Goal: Task Accomplishment & Management: Manage account settings

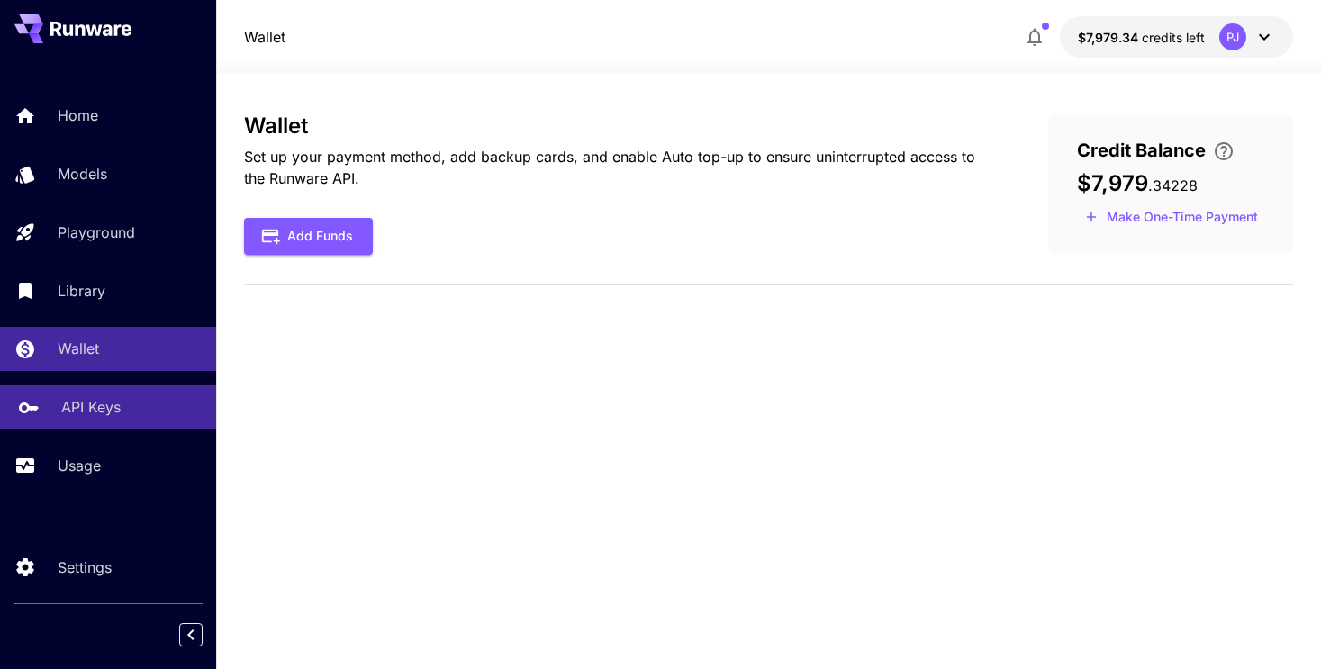
click at [85, 409] on p "API Keys" at bounding box center [90, 407] width 59 height 22
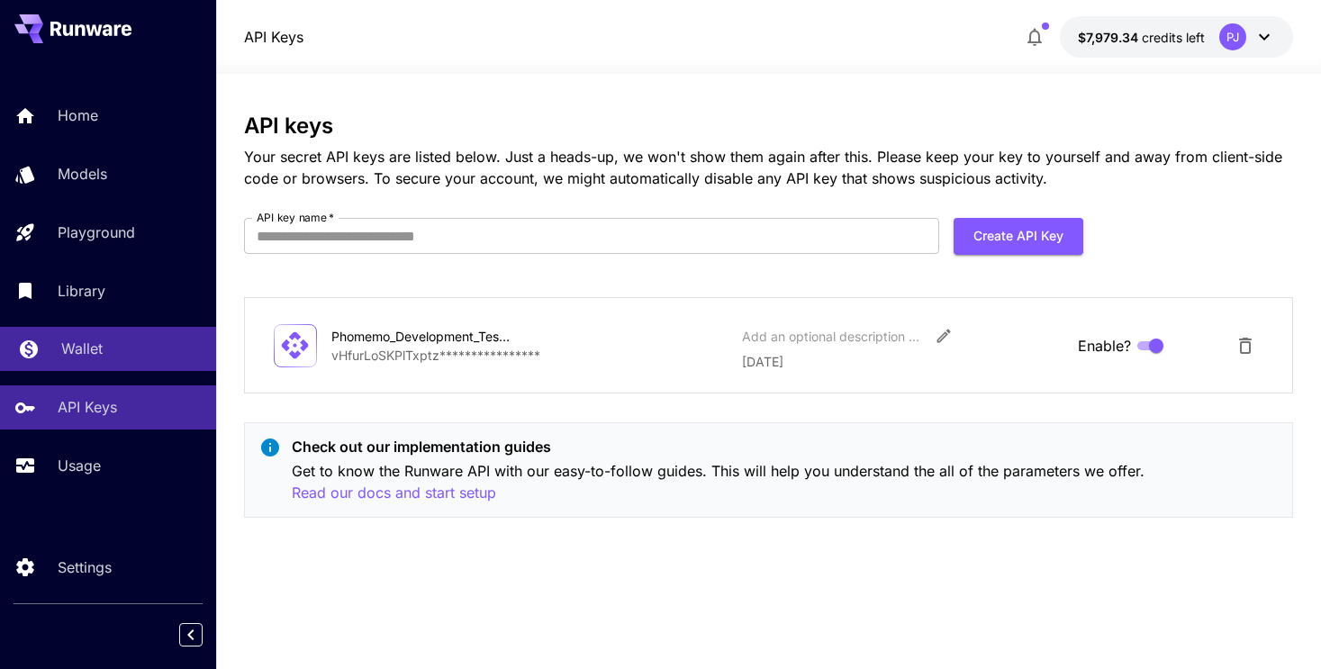
click at [116, 340] on div "Wallet" at bounding box center [131, 349] width 140 height 22
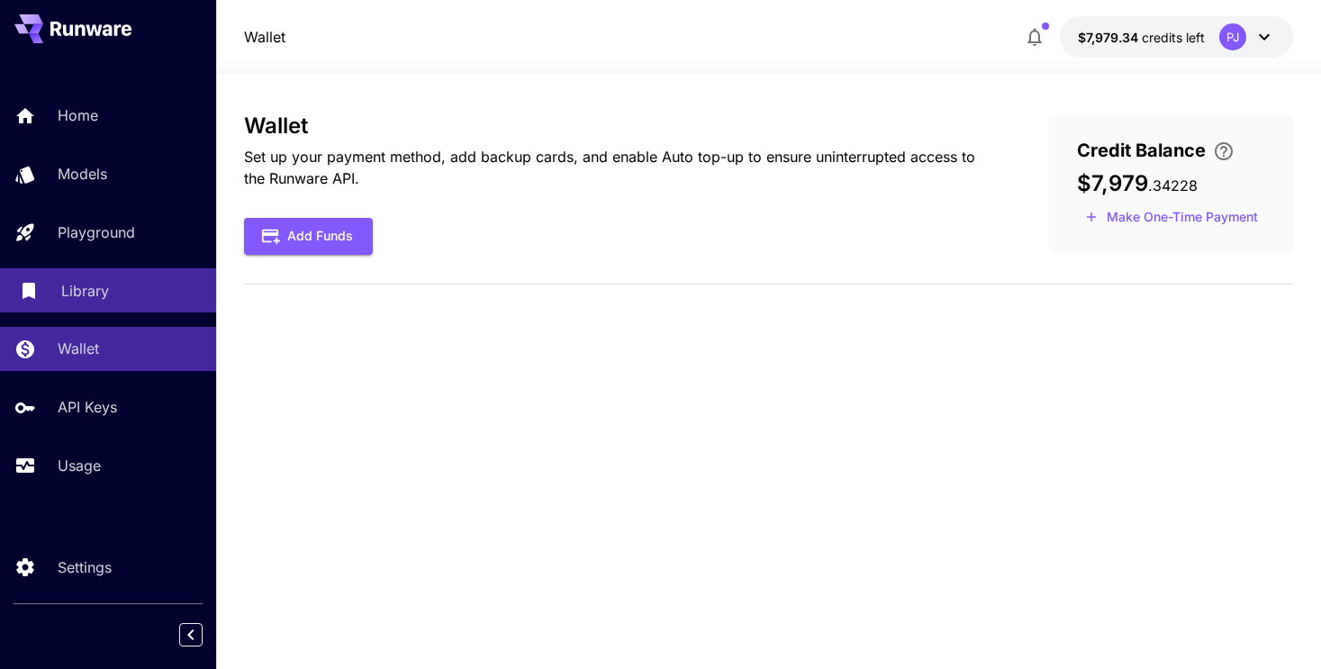
click at [83, 290] on p "Library" at bounding box center [85, 291] width 48 height 22
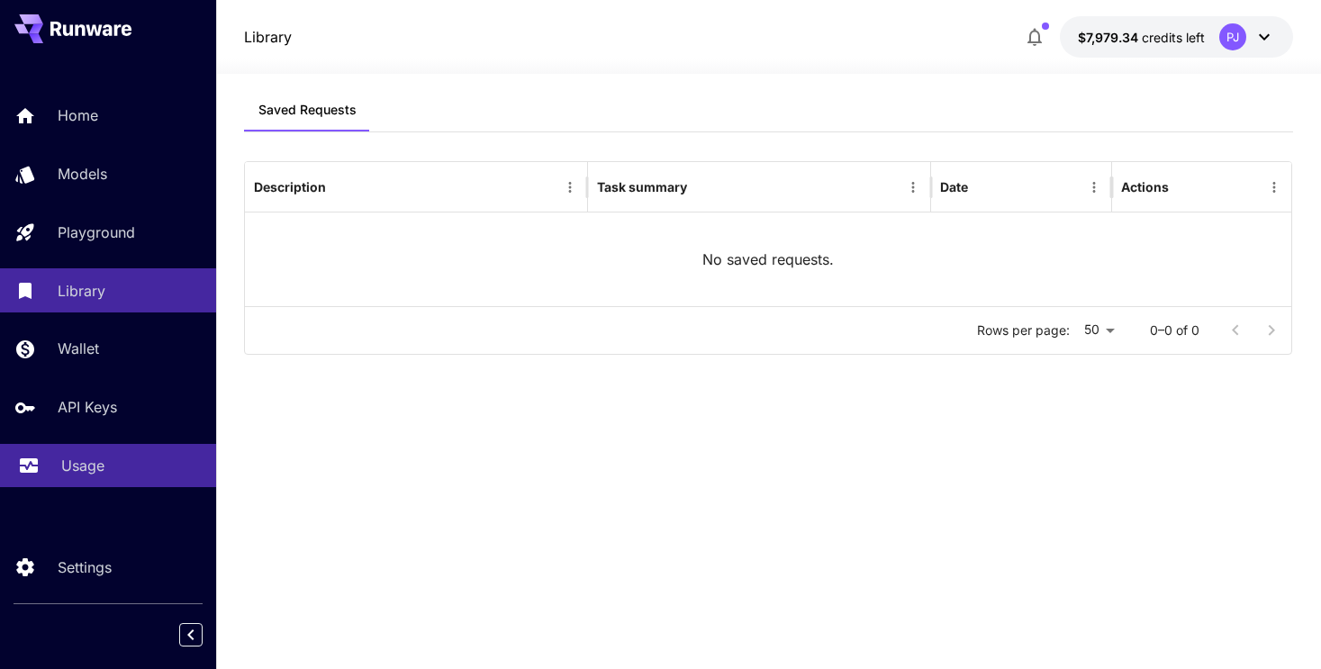
click at [74, 469] on p "Usage" at bounding box center [82, 466] width 43 height 22
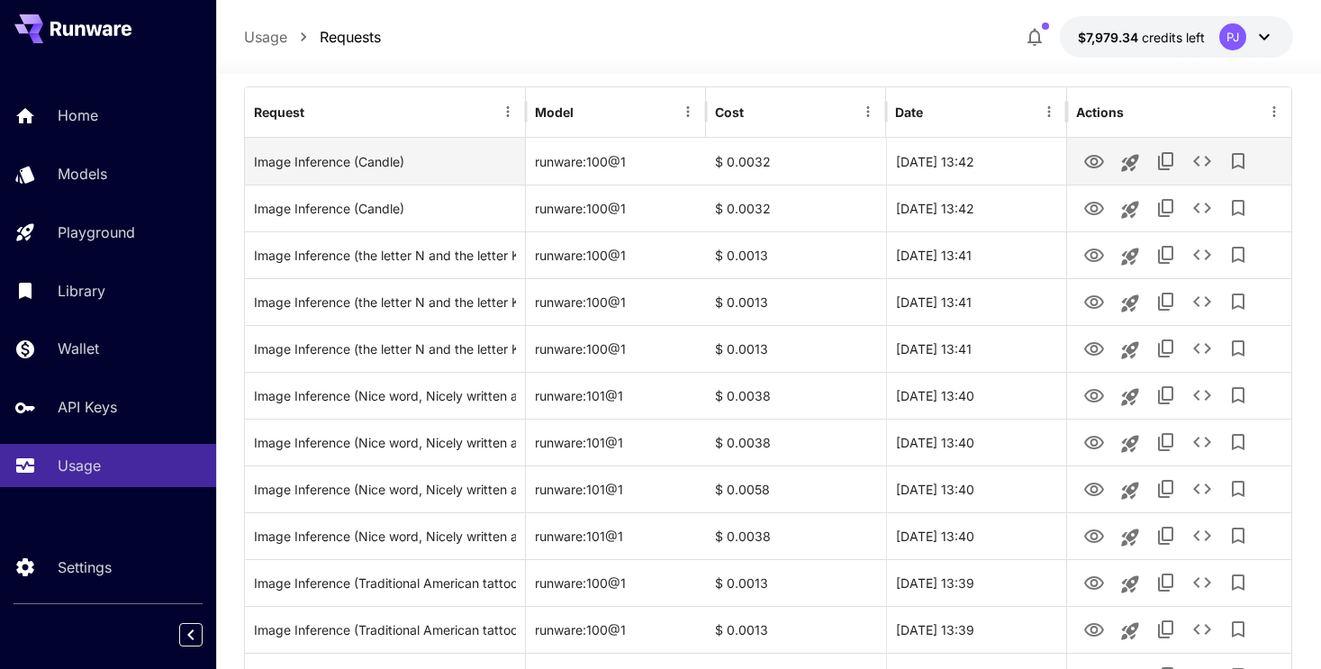
scroll to position [224, 0]
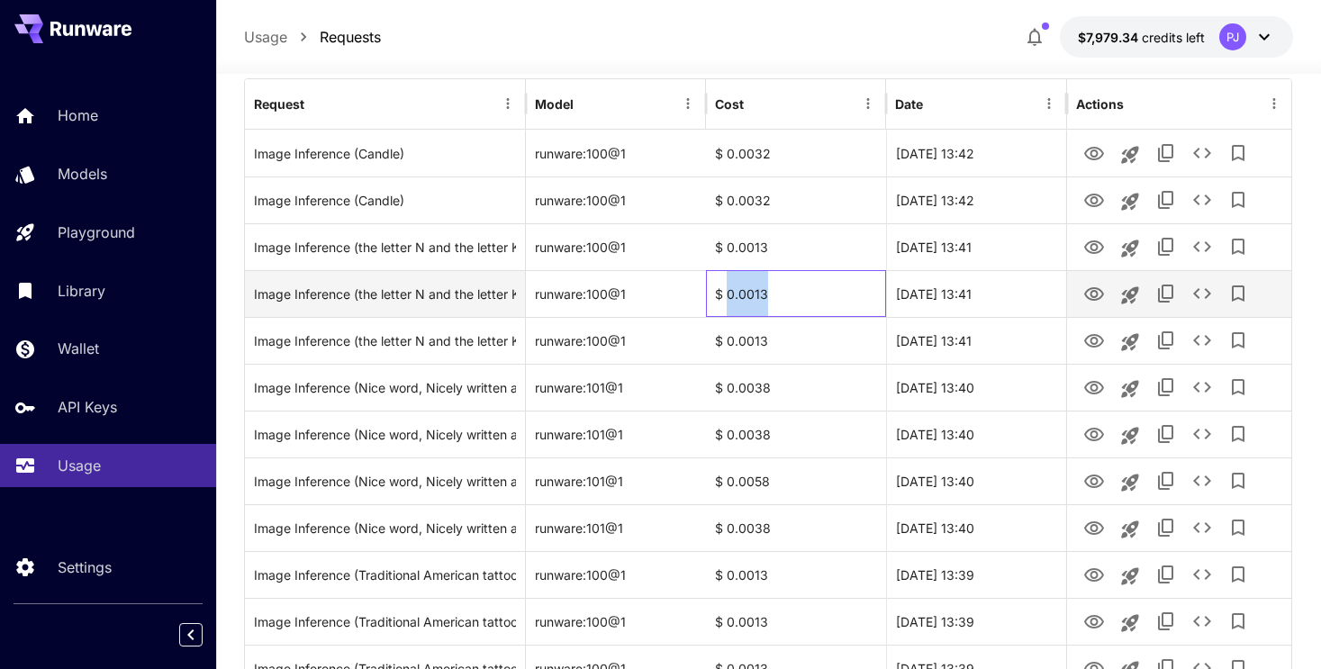
drag, startPoint x: 727, startPoint y: 293, endPoint x: 826, endPoint y: 293, distance: 99.0
click at [826, 293] on div "$ 0.0013" at bounding box center [796, 293] width 180 height 47
copy div "0.0013"
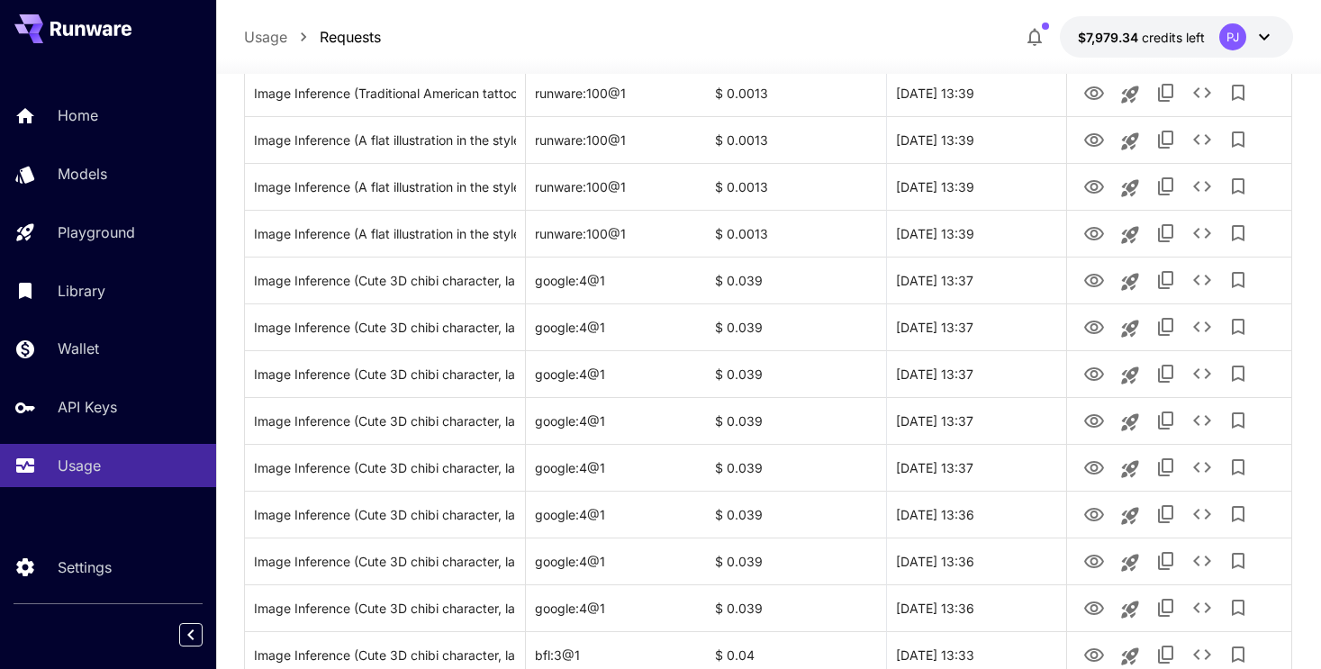
scroll to position [941, 0]
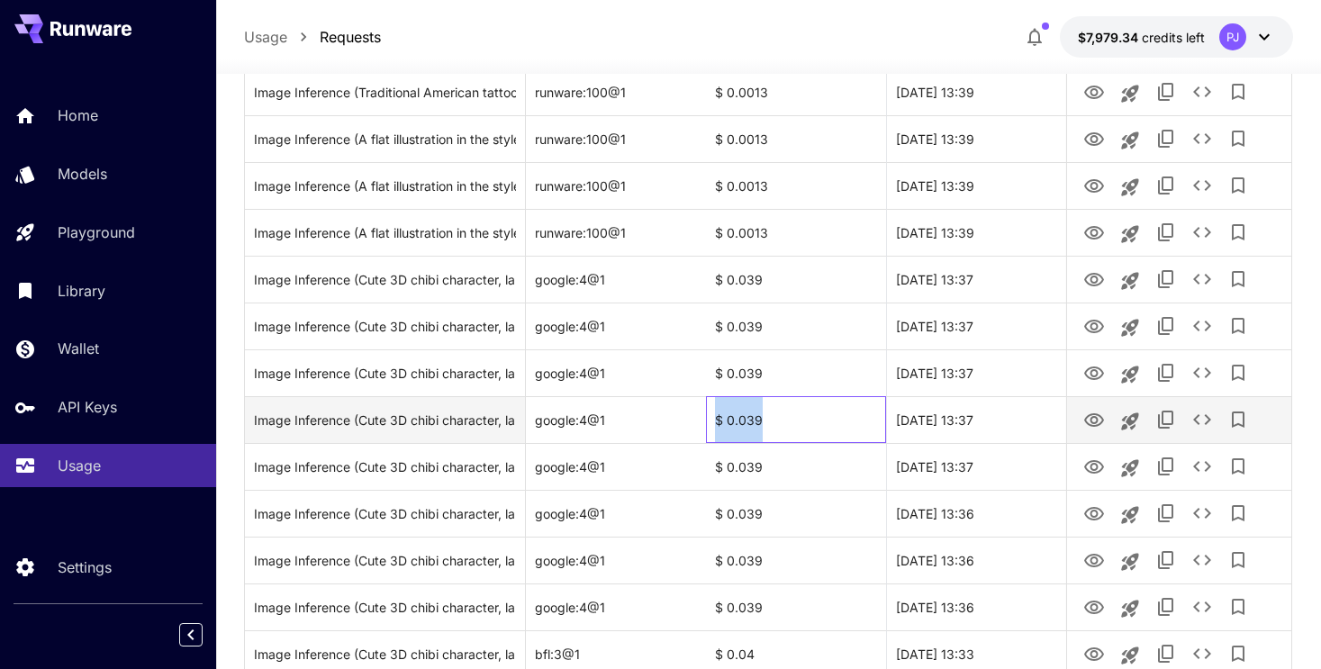
drag, startPoint x: 717, startPoint y: 416, endPoint x: 828, endPoint y: 416, distance: 111.6
click at [828, 416] on div "$ 0.039" at bounding box center [796, 419] width 180 height 47
copy div "$ 0.039"
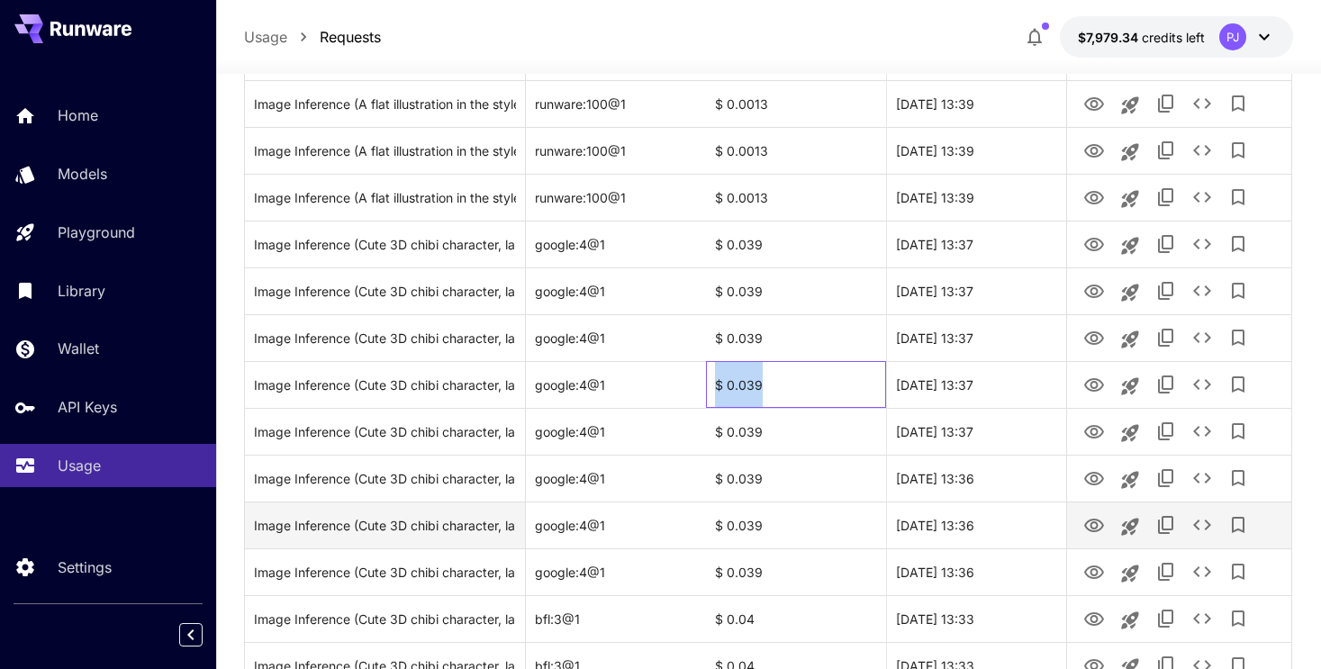
scroll to position [984, 0]
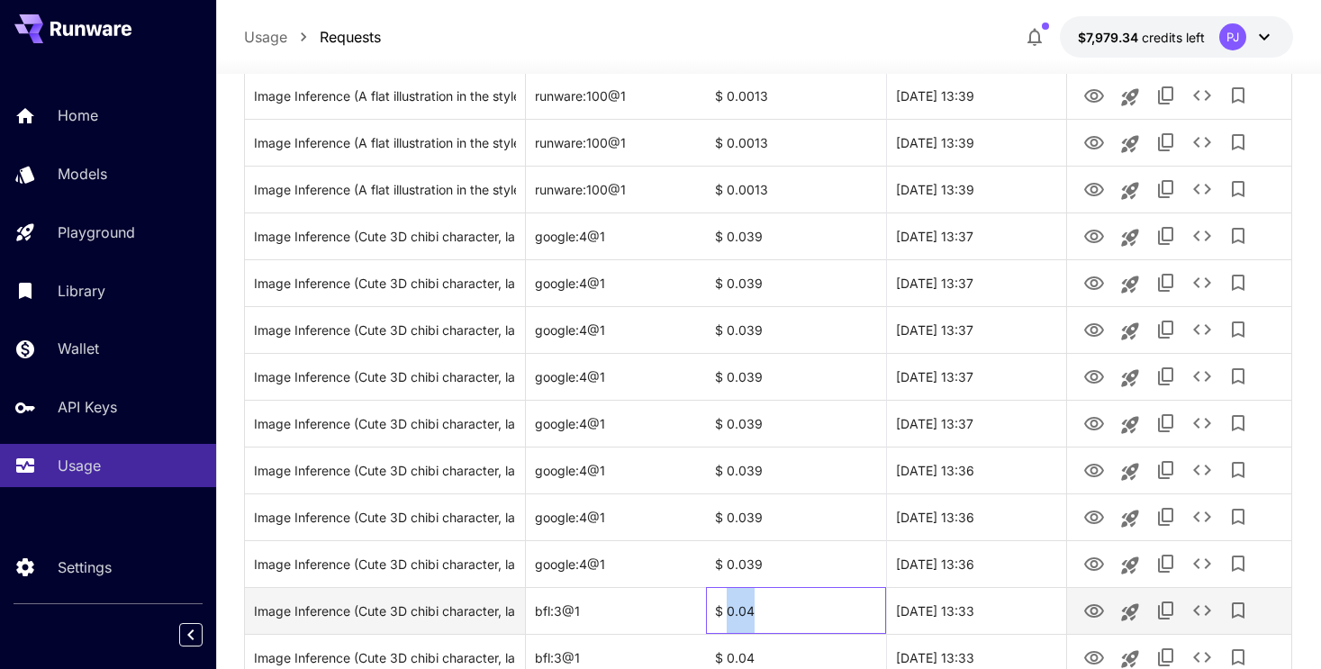
drag, startPoint x: 727, startPoint y: 612, endPoint x: 789, endPoint y: 612, distance: 61.2
click at [789, 612] on div "$ 0.04" at bounding box center [796, 610] width 180 height 47
copy div "0.04"
click at [716, 614] on div "$ 0.04" at bounding box center [796, 610] width 180 height 47
drag, startPoint x: 718, startPoint y: 612, endPoint x: 808, endPoint y: 612, distance: 90.0
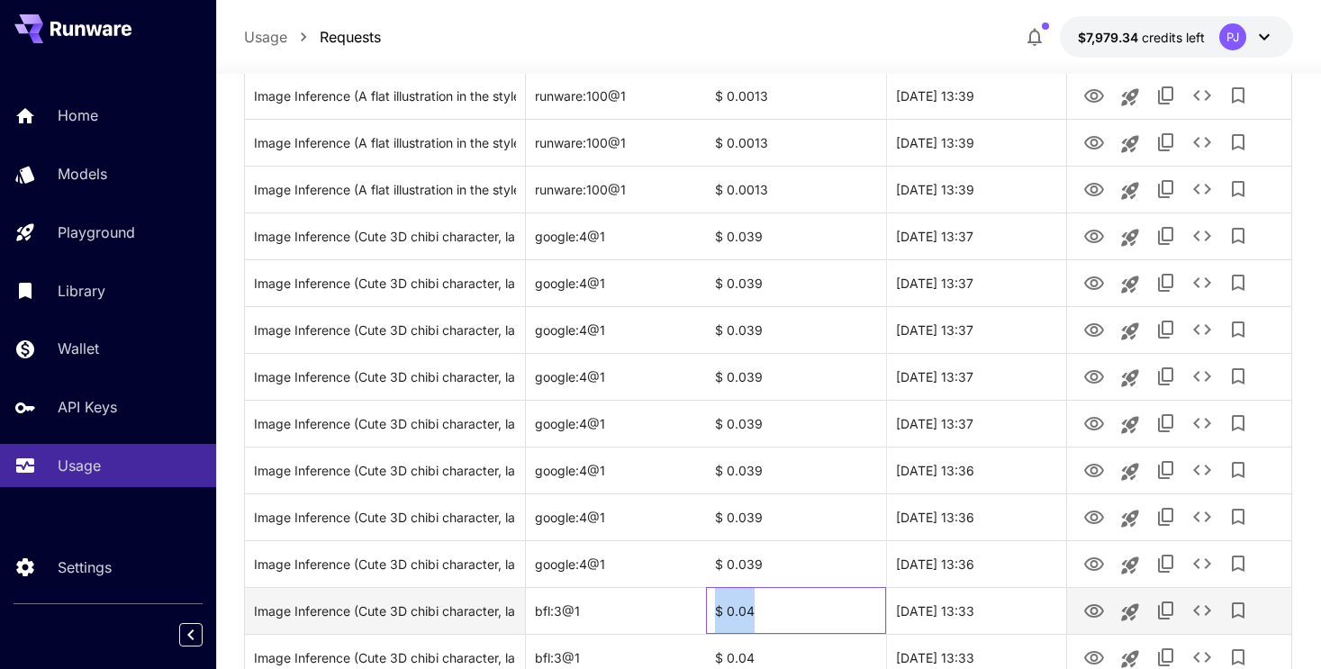
click at [808, 612] on div "$ 0.04" at bounding box center [796, 610] width 180 height 47
copy div "$ 0.04"
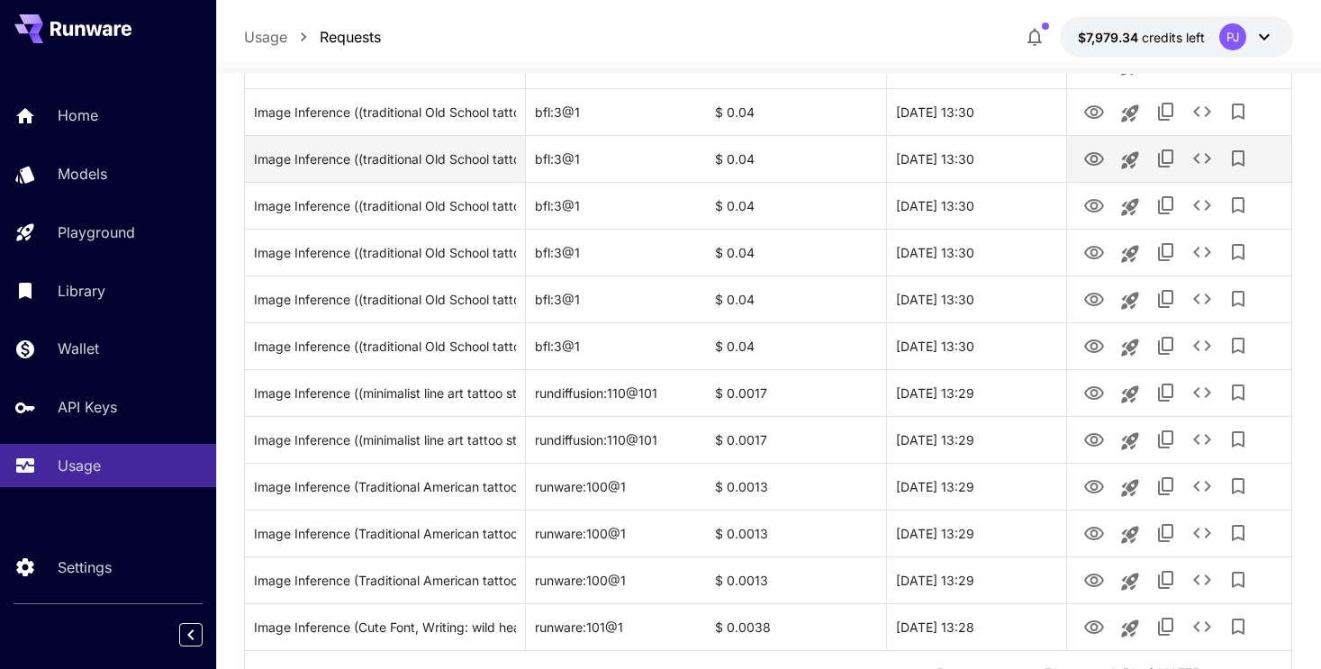
scroll to position [2127, 0]
